Goal: Information Seeking & Learning: Learn about a topic

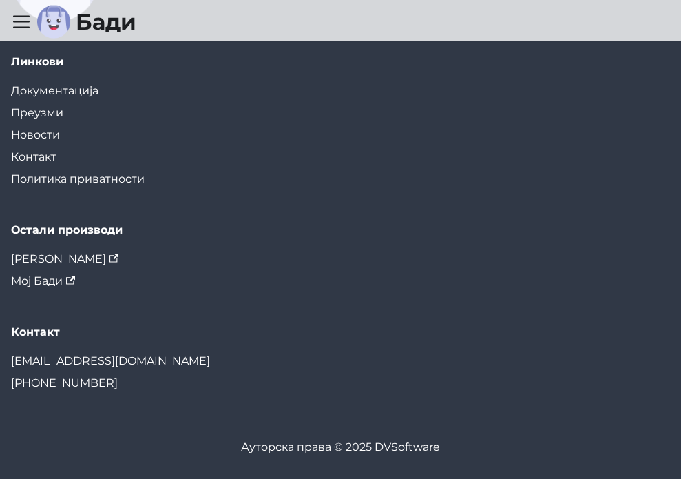
scroll to position [2411, 0]
click at [0, 0] on link "Историја верзија" at bounding box center [0, 0] width 0 height 0
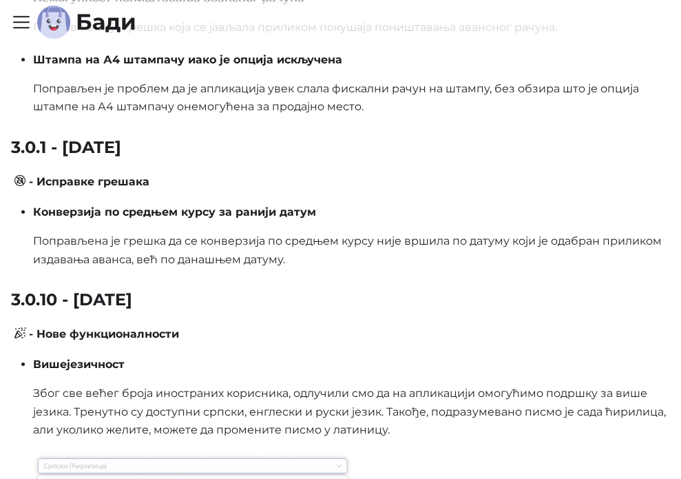
scroll to position [1171, 0]
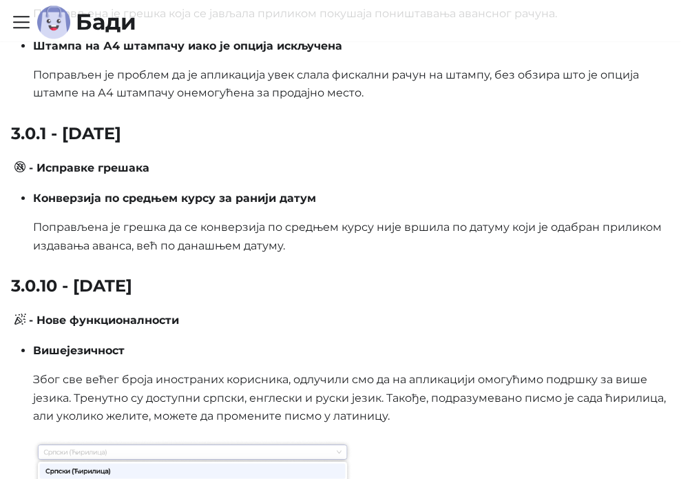
click at [0, 0] on link "Приступ из веб прегледача" at bounding box center [0, 0] width 0 height 0
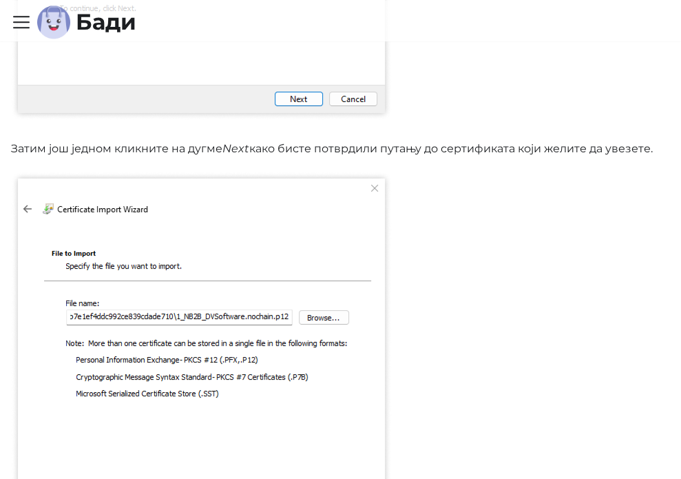
scroll to position [1309, 0]
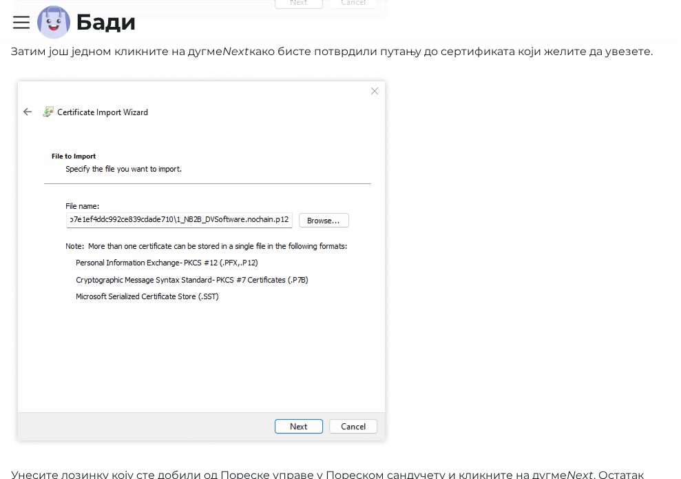
click at [0, 0] on link "Инсталација на рачунар" at bounding box center [0, 0] width 0 height 0
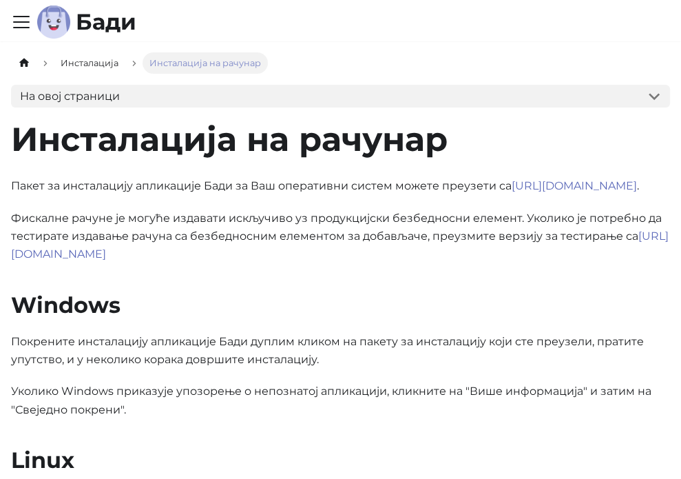
click at [0, 0] on link "Коришћење апликације" at bounding box center [0, 0] width 0 height 0
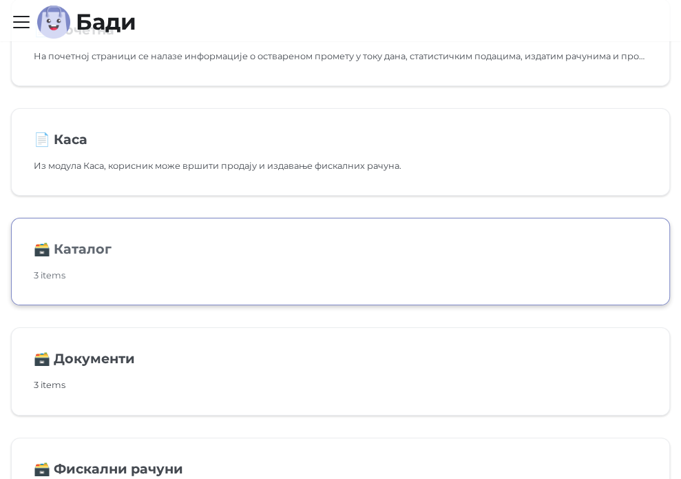
scroll to position [207, 0]
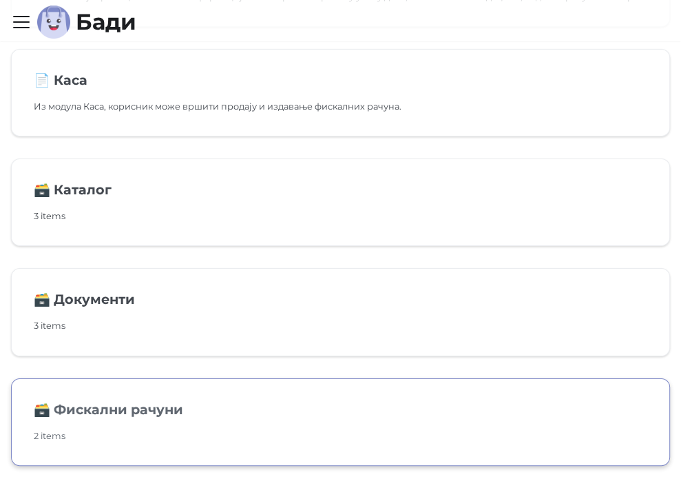
click at [310, 428] on p "2 items" at bounding box center [341, 435] width 614 height 14
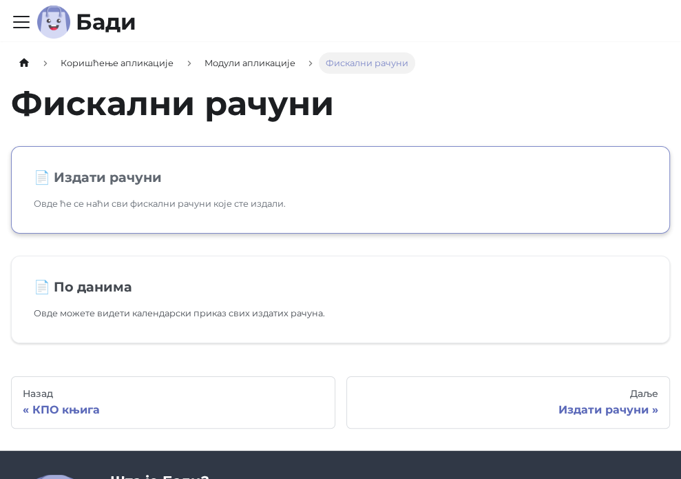
click at [322, 213] on link "📄️ Издати рачуни Овде ће се наћи сви фискални рачуни које сте издали." at bounding box center [340, 189] width 659 height 87
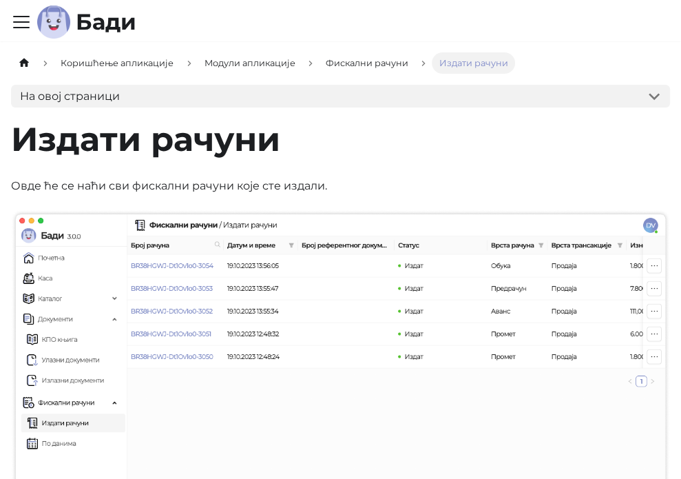
scroll to position [242, 0]
click at [0, 0] on link "Примери фискалних рачуна" at bounding box center [0, 0] width 0 height 0
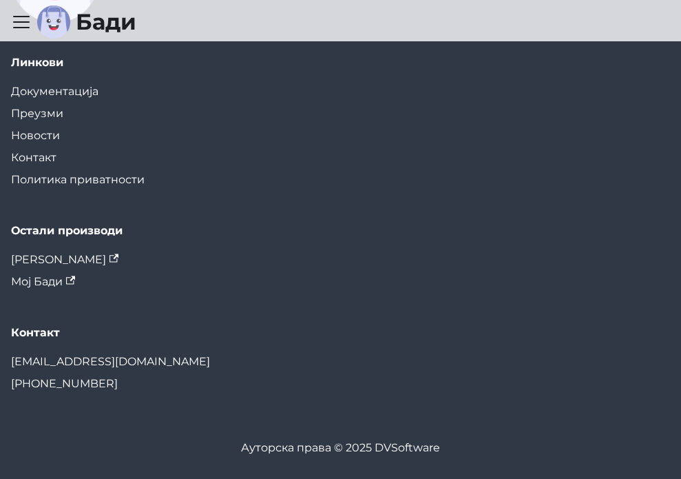
scroll to position [4202, 0]
click at [0, 0] on link "Деинсталација" at bounding box center [0, 0] width 0 height 0
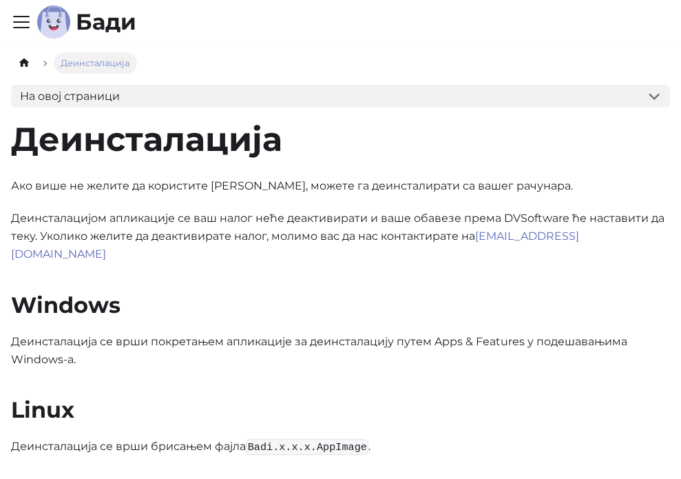
click at [0, 0] on link "Новости" at bounding box center [0, 0] width 0 height 0
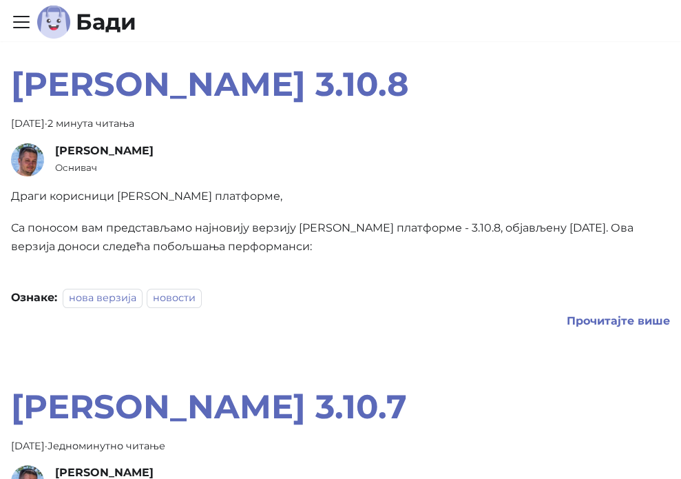
click at [0, 0] on link "[PERSON_NAME]" at bounding box center [0, 0] width 0 height 0
